Goal: Task Accomplishment & Management: Use online tool/utility

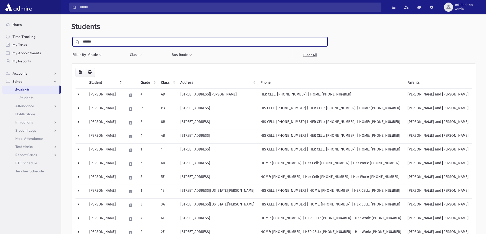
type input "******"
click at [71, 37] on input "submit" at bounding box center [78, 40] width 14 height 7
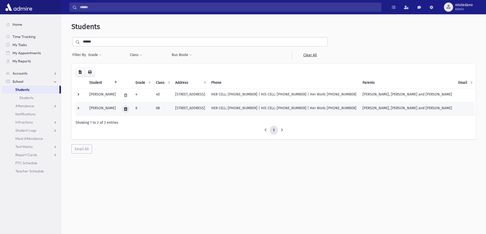
click at [122, 110] on button at bounding box center [125, 109] width 7 height 7
click at [137, 109] on icon "button" at bounding box center [138, 109] width 4 height 3
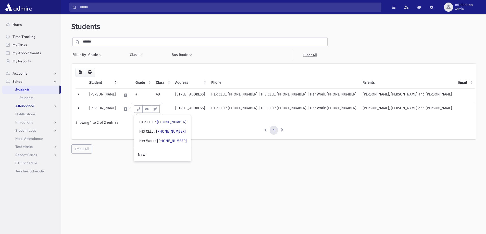
click at [27, 107] on span "Attendance" at bounding box center [24, 106] width 19 height 5
click at [25, 115] on span "Entry" at bounding box center [23, 114] width 9 height 5
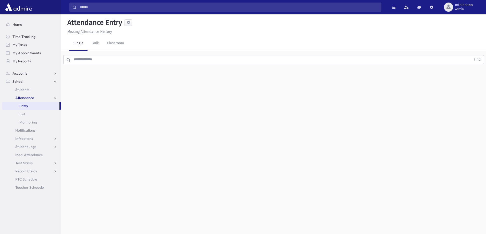
click at [87, 59] on input "text" at bounding box center [271, 59] width 400 height 9
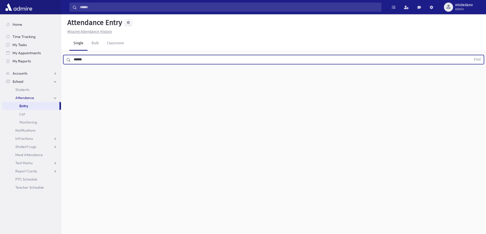
type input "******"
click at [471, 55] on button "Find" at bounding box center [477, 59] width 13 height 9
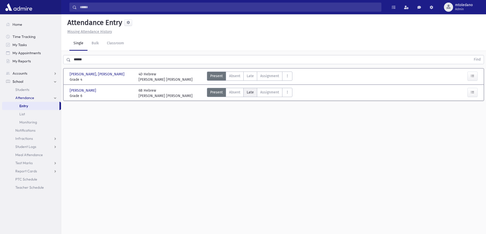
click at [250, 91] on span "Late" at bounding box center [250, 92] width 7 height 5
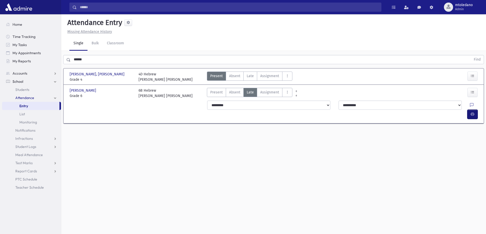
click at [473, 112] on icon "button" at bounding box center [473, 114] width 4 height 4
click at [209, 93] on label "Present P" at bounding box center [216, 92] width 19 height 9
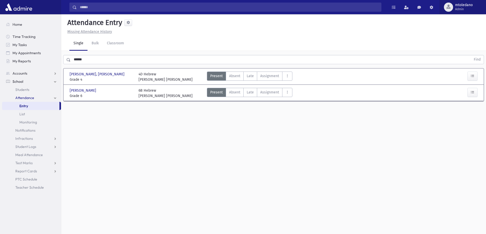
click at [471, 5] on span "mtoledano" at bounding box center [464, 5] width 18 height 4
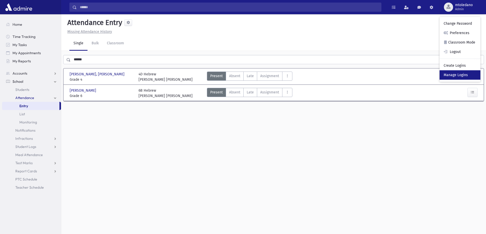
click at [462, 76] on link "Manage Logins" at bounding box center [460, 74] width 41 height 9
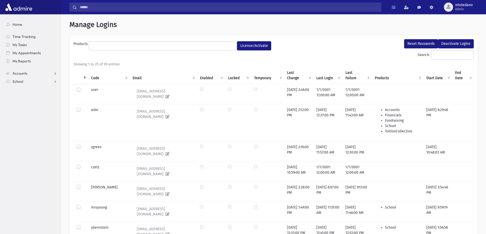
select select
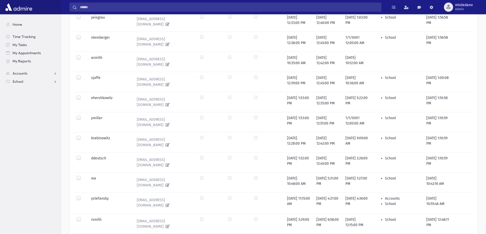
scroll to position [364, 0]
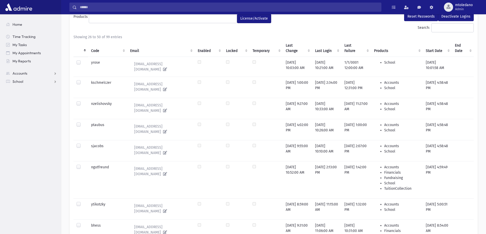
scroll to position [77, 0]
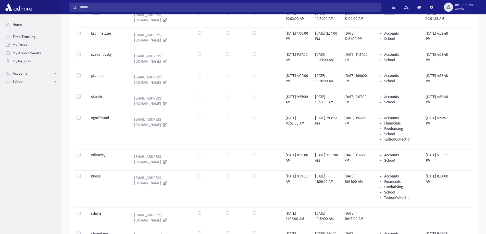
click at [83, 174] on label at bounding box center [83, 174] width 0 height 0
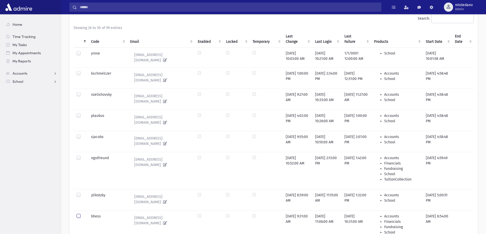
scroll to position [0, 0]
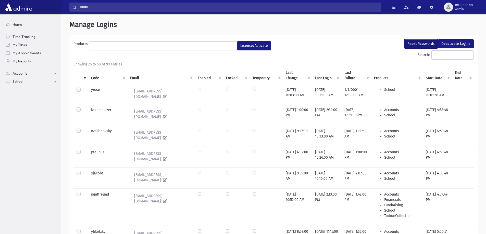
click at [422, 43] on button "Reset Passwords" at bounding box center [421, 43] width 34 height 9
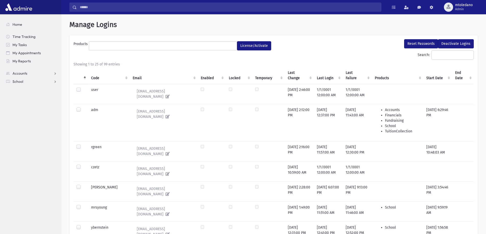
select select
